Goal: Task Accomplishment & Management: Manage account settings

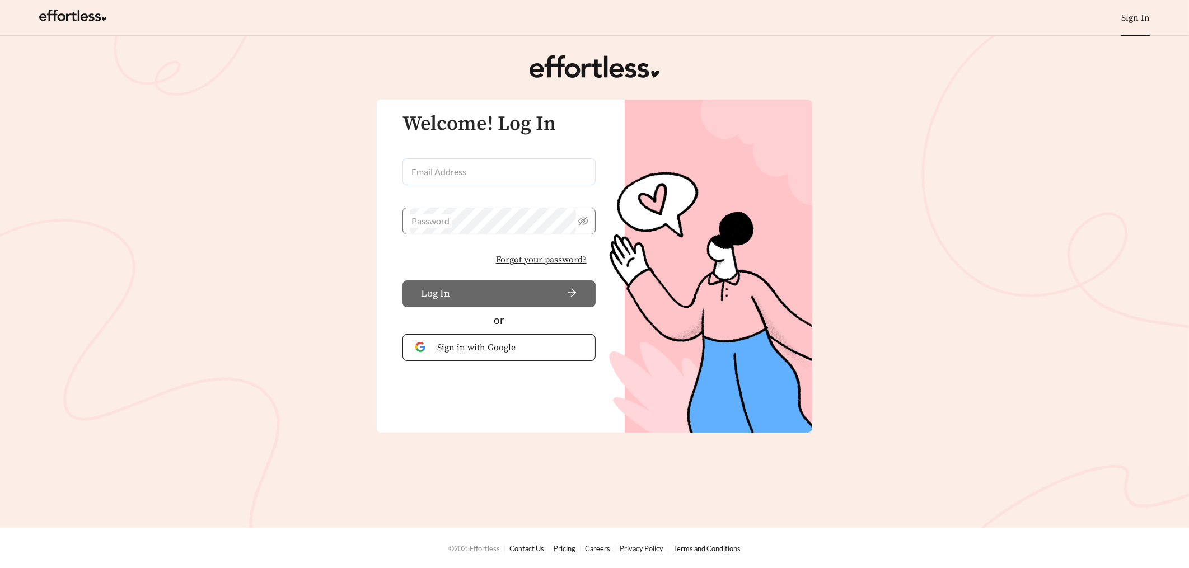
type input "**********"
click at [529, 174] on input "**********" at bounding box center [498, 171] width 193 height 27
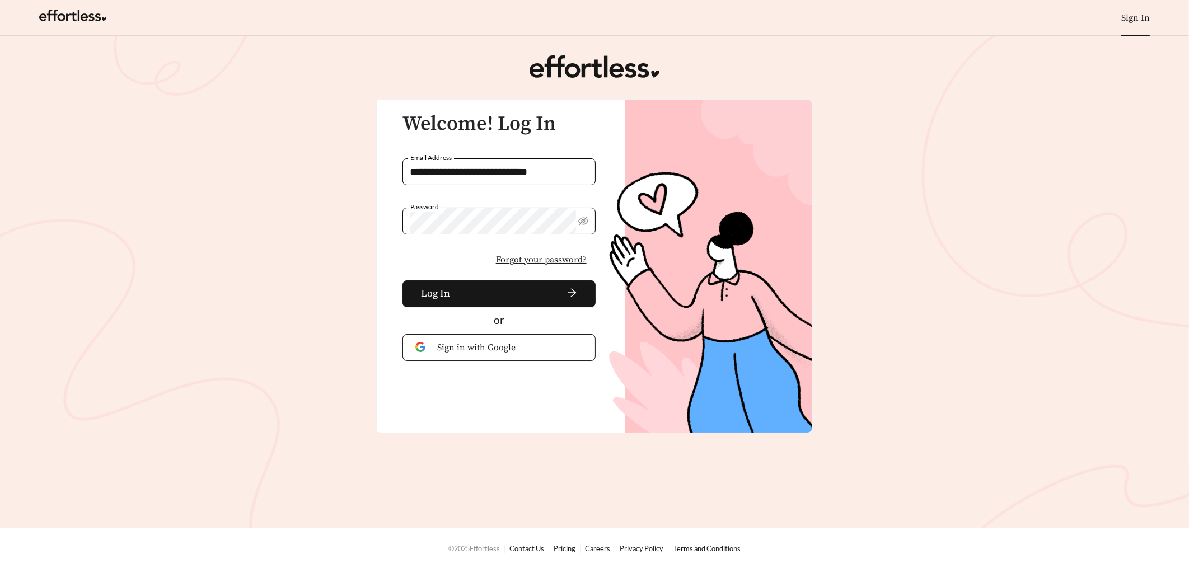
click at [381, 261] on div "**********" at bounding box center [493, 216] width 232 height 233
click at [467, 294] on span "arrow-right" at bounding box center [515, 294] width 123 height 12
